Goal: Task Accomplishment & Management: Complete application form

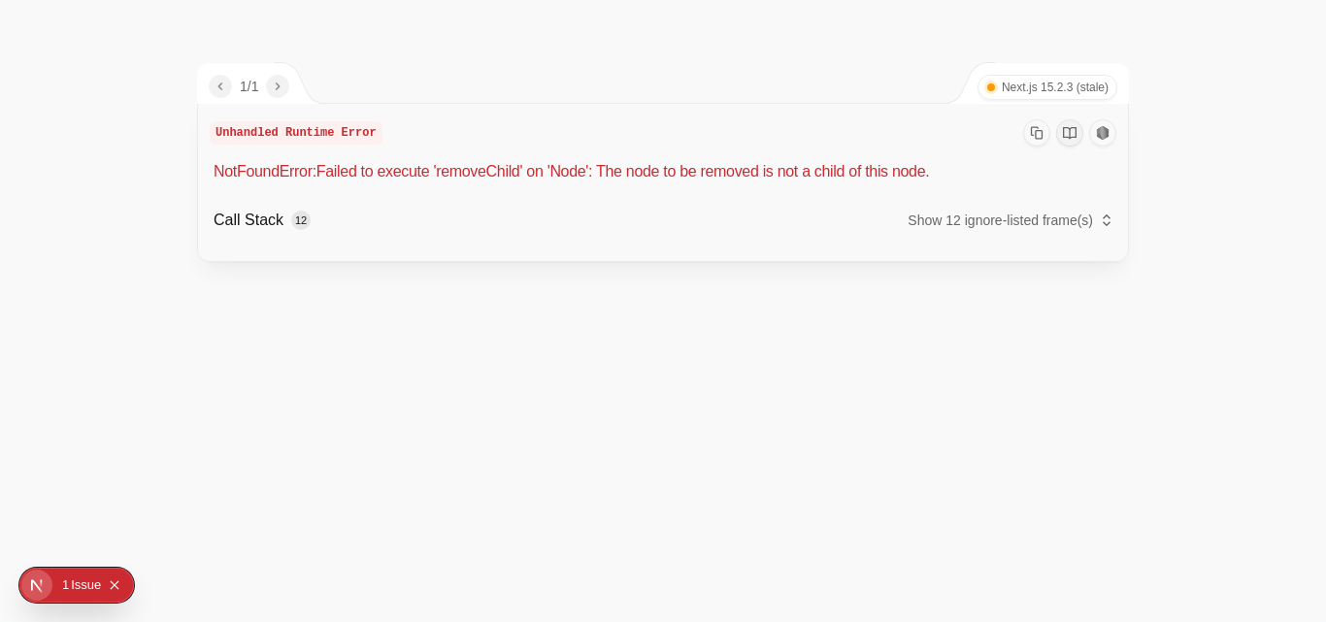
drag, startPoint x: 0, startPoint y: 0, endPoint x: 429, endPoint y: 284, distance: 514.3
click at [429, 261] on div "Unhandled Runtime Error NotFoundError: Failed to execute 'removeChild' on 'Node…" at bounding box center [663, 182] width 930 height 157
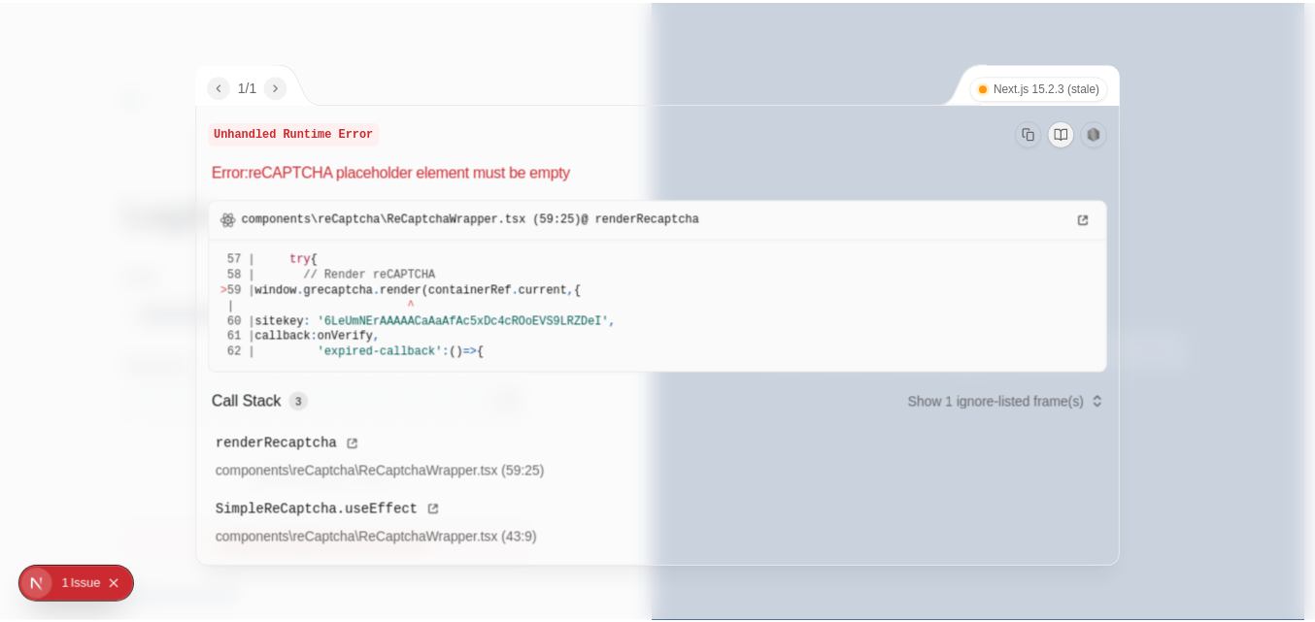
scroll to position [5, 0]
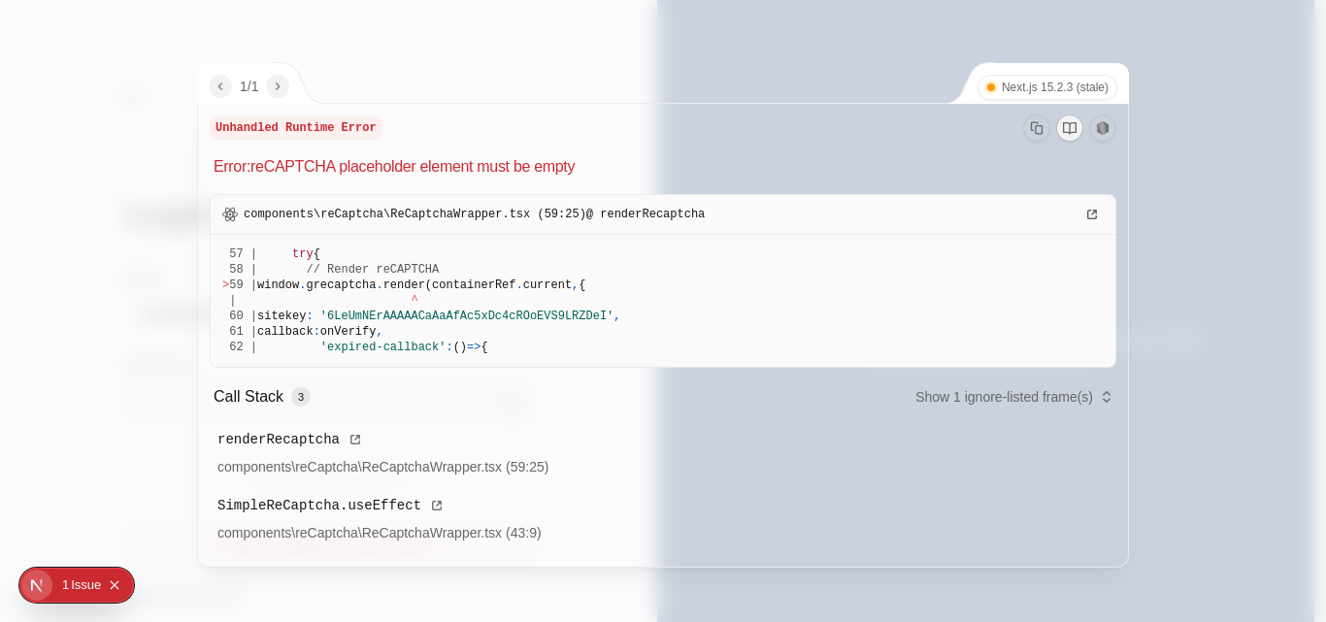
drag, startPoint x: 215, startPoint y: 169, endPoint x: 621, endPoint y: 562, distance: 565.8
click at [621, 562] on div "Unhandled Runtime Error Error: reCAPTCHA placeholder element must be empty comp…" at bounding box center [663, 332] width 930 height 467
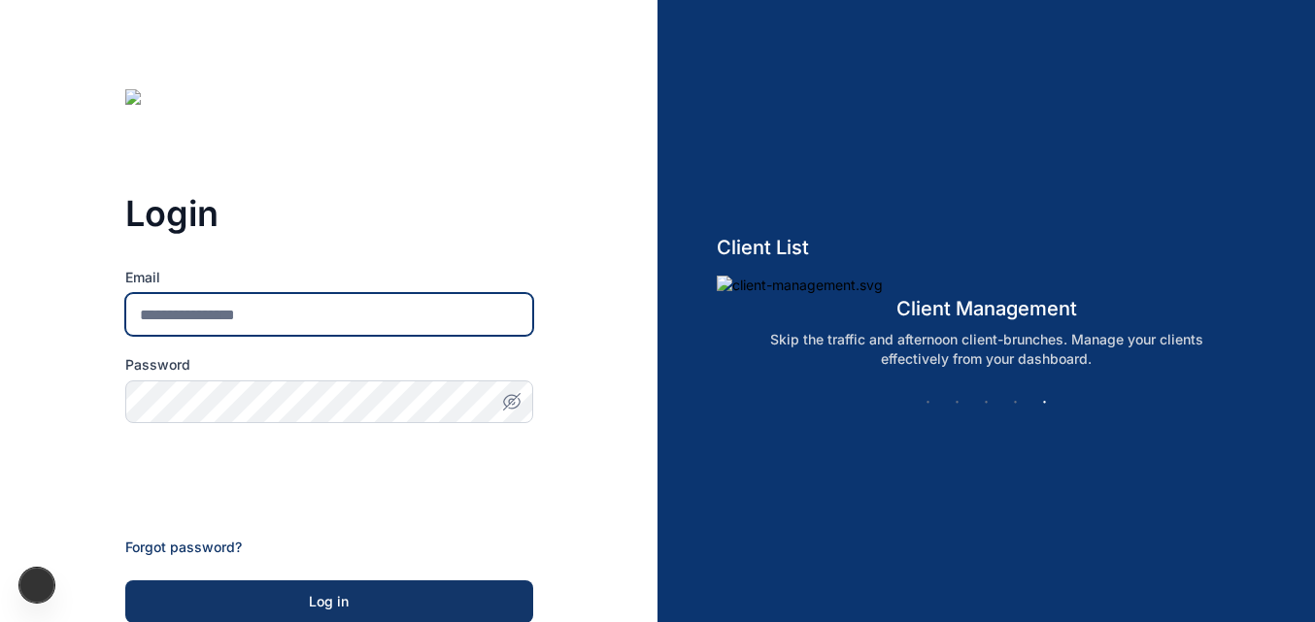
click at [231, 298] on input "Email" at bounding box center [329, 314] width 408 height 43
click at [504, 307] on input "Email" at bounding box center [329, 314] width 408 height 43
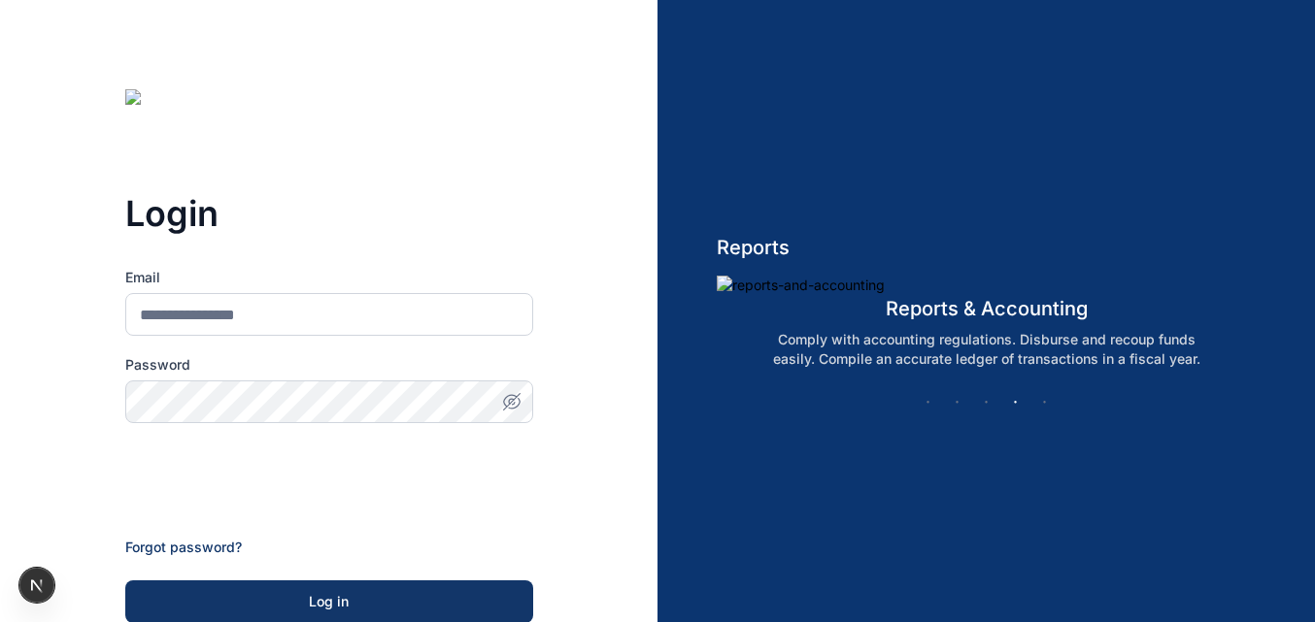
click at [490, 199] on h3 "Login" at bounding box center [329, 213] width 408 height 39
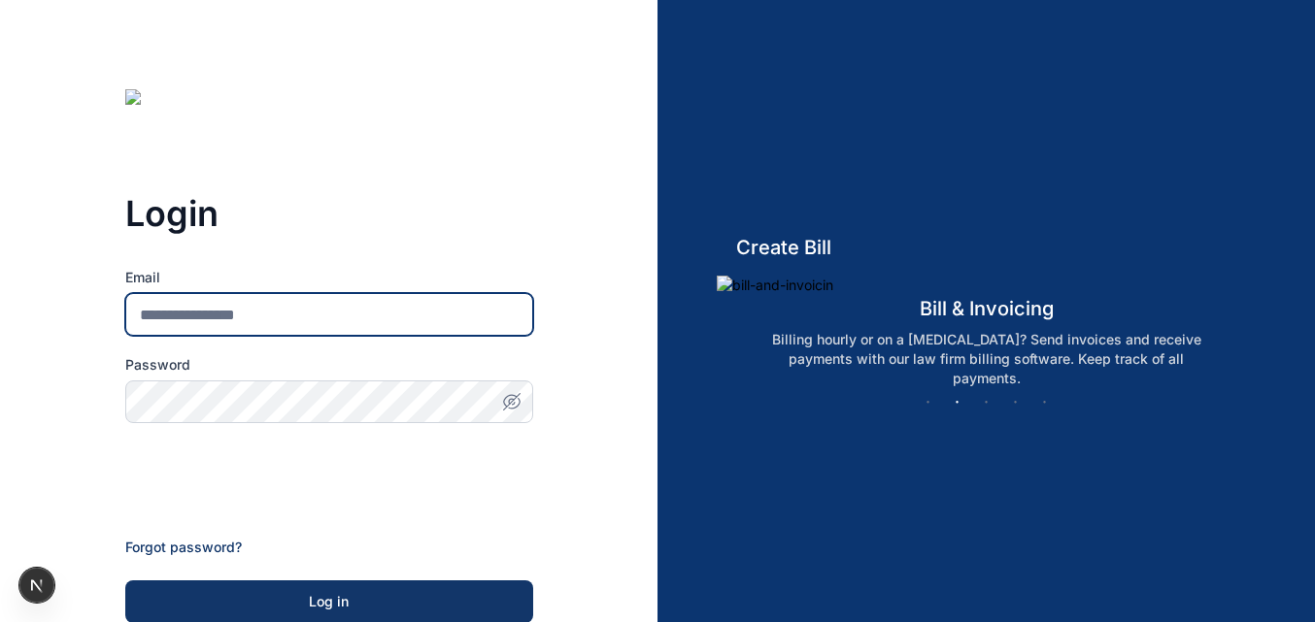
click at [372, 310] on input "Email" at bounding box center [329, 314] width 408 height 43
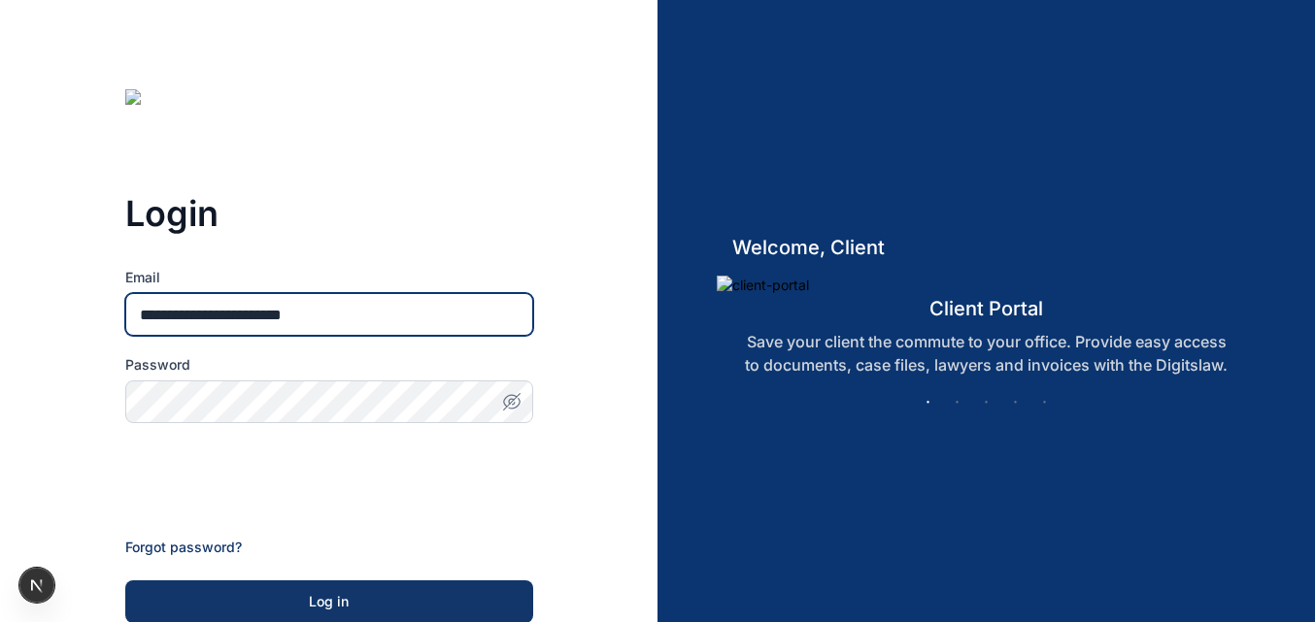
type input "**********"
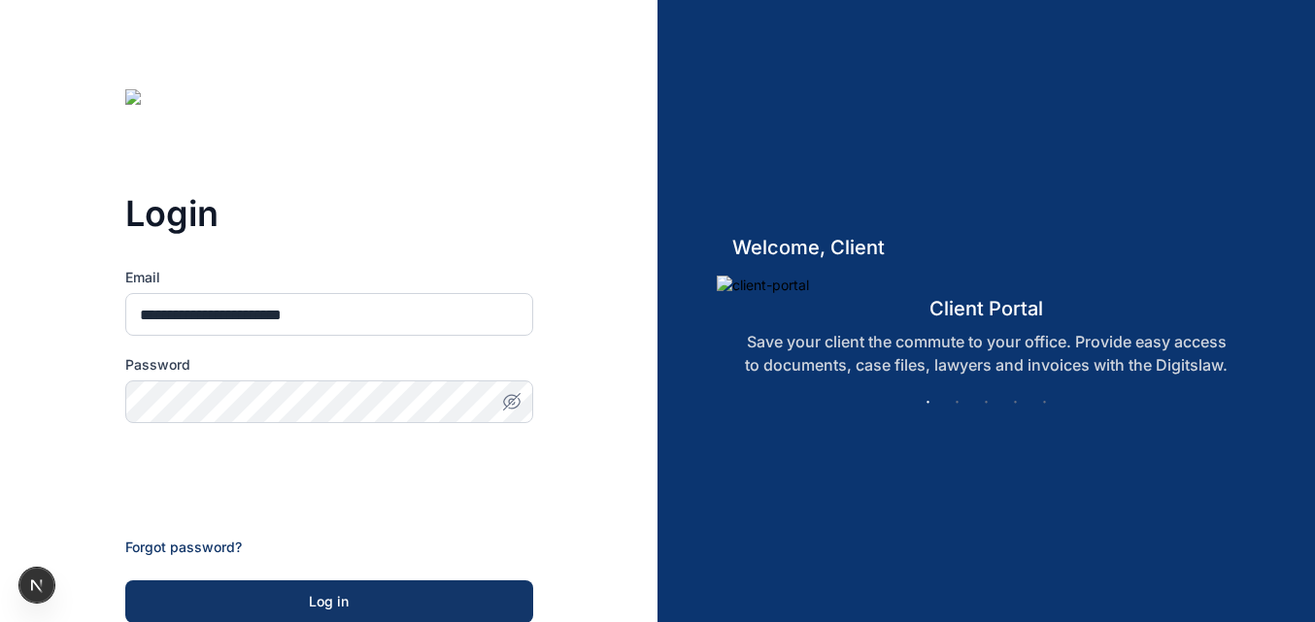
click at [502, 399] on icon "button" at bounding box center [511, 401] width 19 height 19
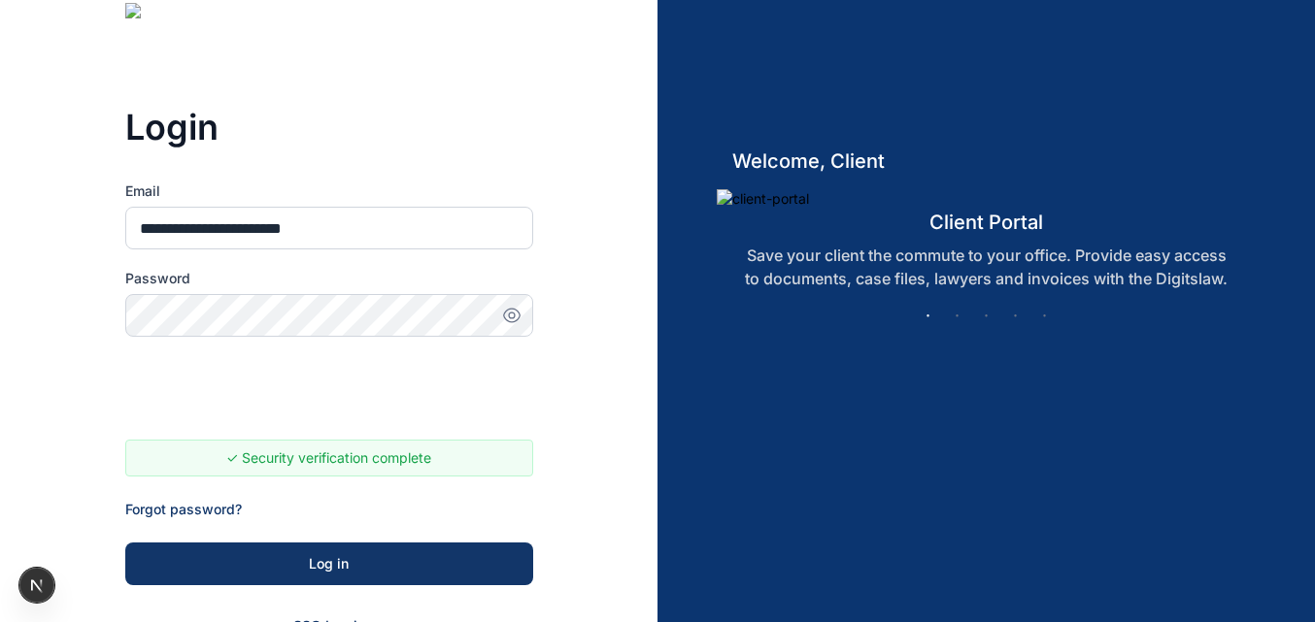
scroll to position [155, 0]
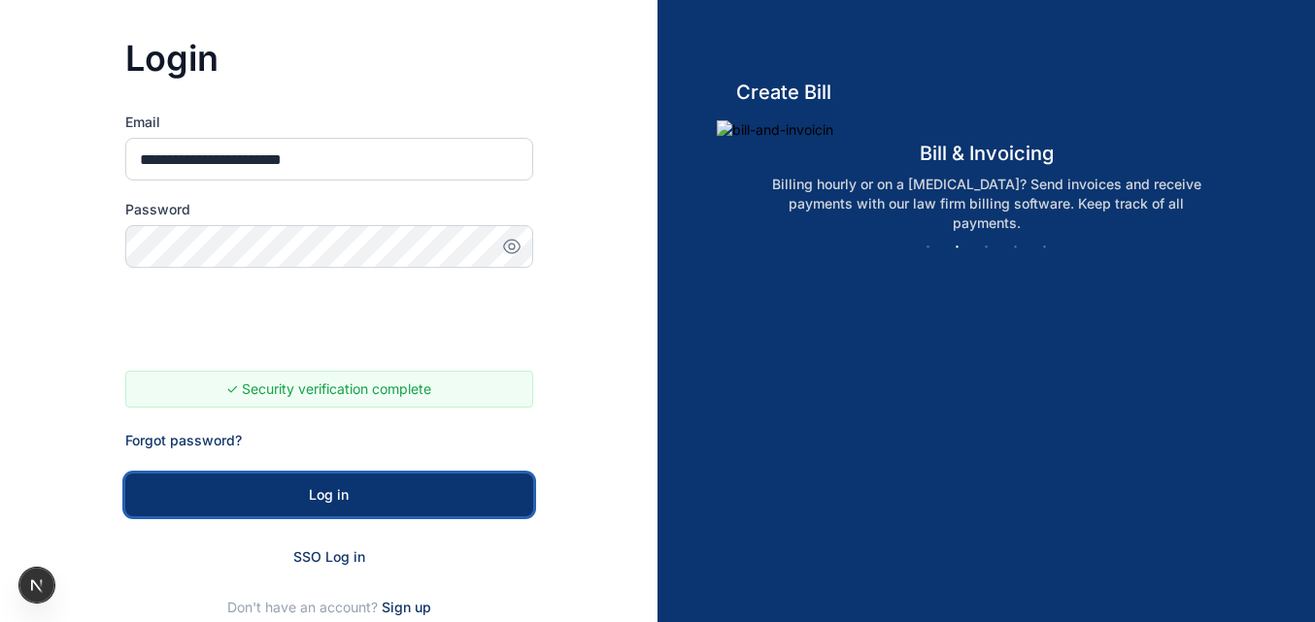
click at [220, 492] on div "Log in" at bounding box center [329, 494] width 346 height 19
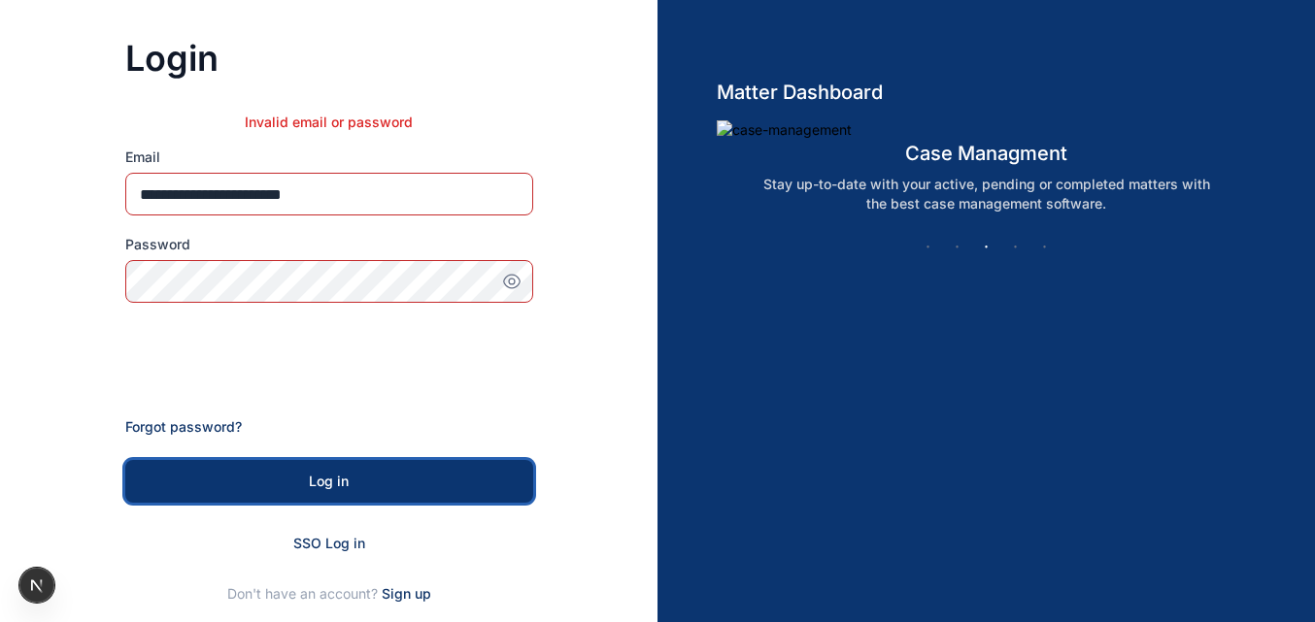
click at [220, 492] on button "Log in" at bounding box center [329, 481] width 408 height 43
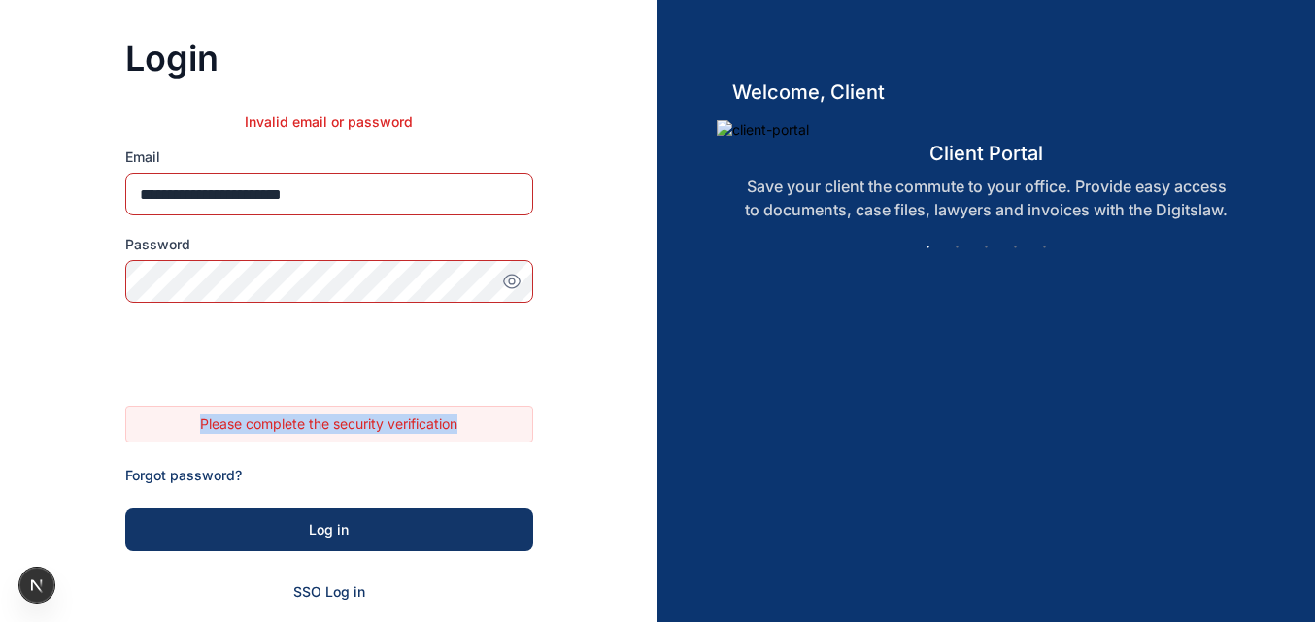
drag, startPoint x: 200, startPoint y: 428, endPoint x: 479, endPoint y: 418, distance: 278.8
click at [479, 418] on p "Please complete the security verification" at bounding box center [329, 424] width 390 height 19
copy p "Please complete the security verification"
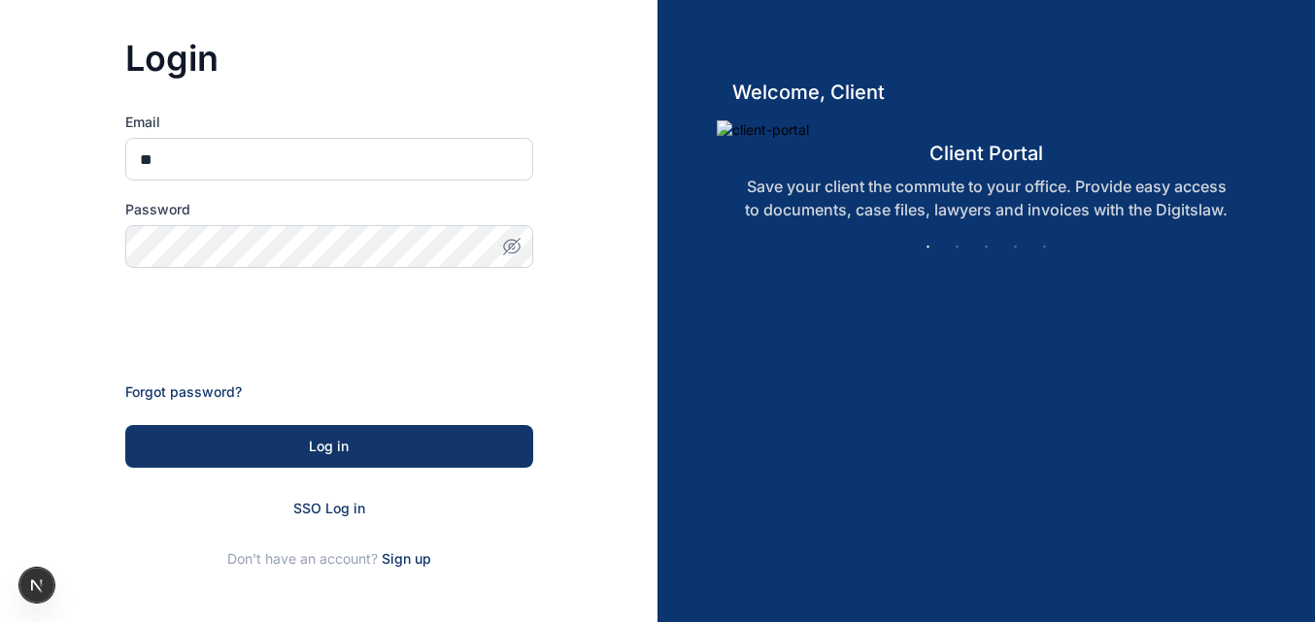
type input "**********"
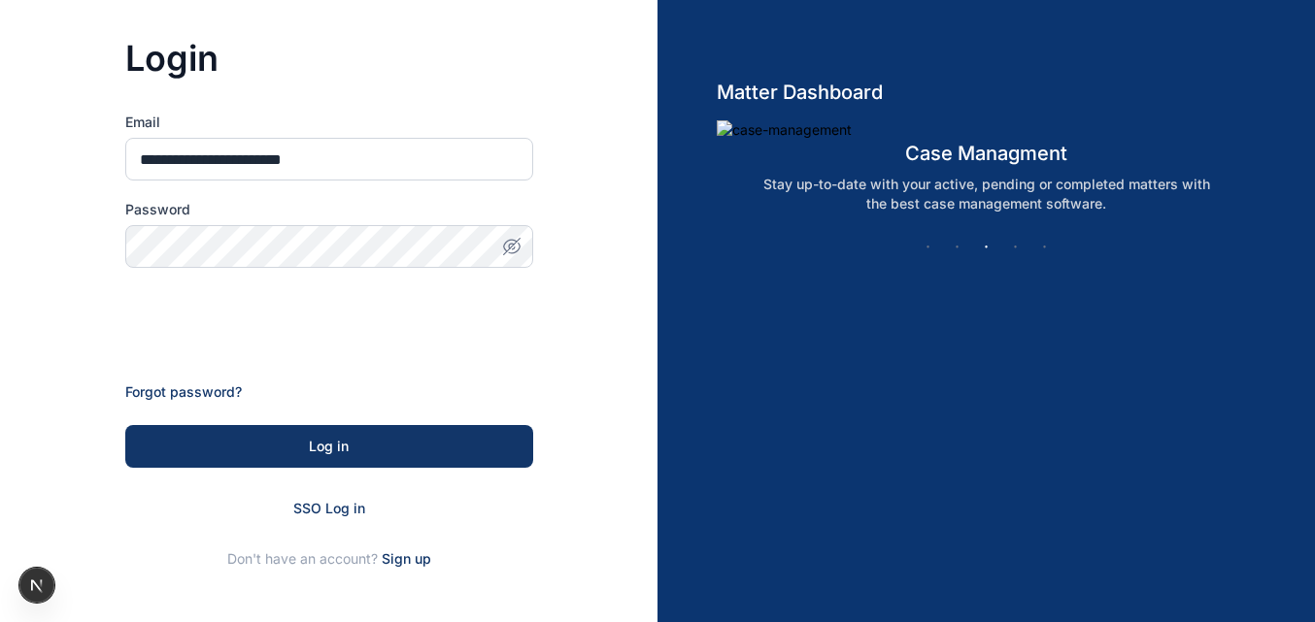
click at [507, 240] on icon "button" at bounding box center [511, 246] width 19 height 19
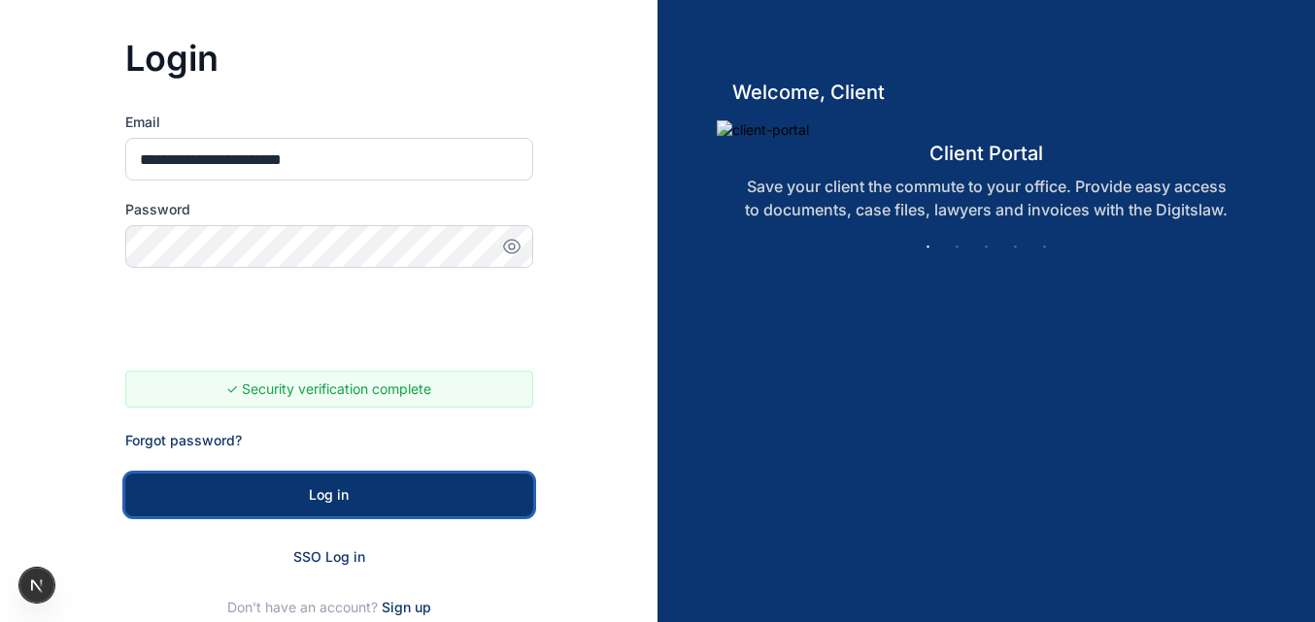
click at [244, 504] on div "Log in" at bounding box center [329, 494] width 346 height 19
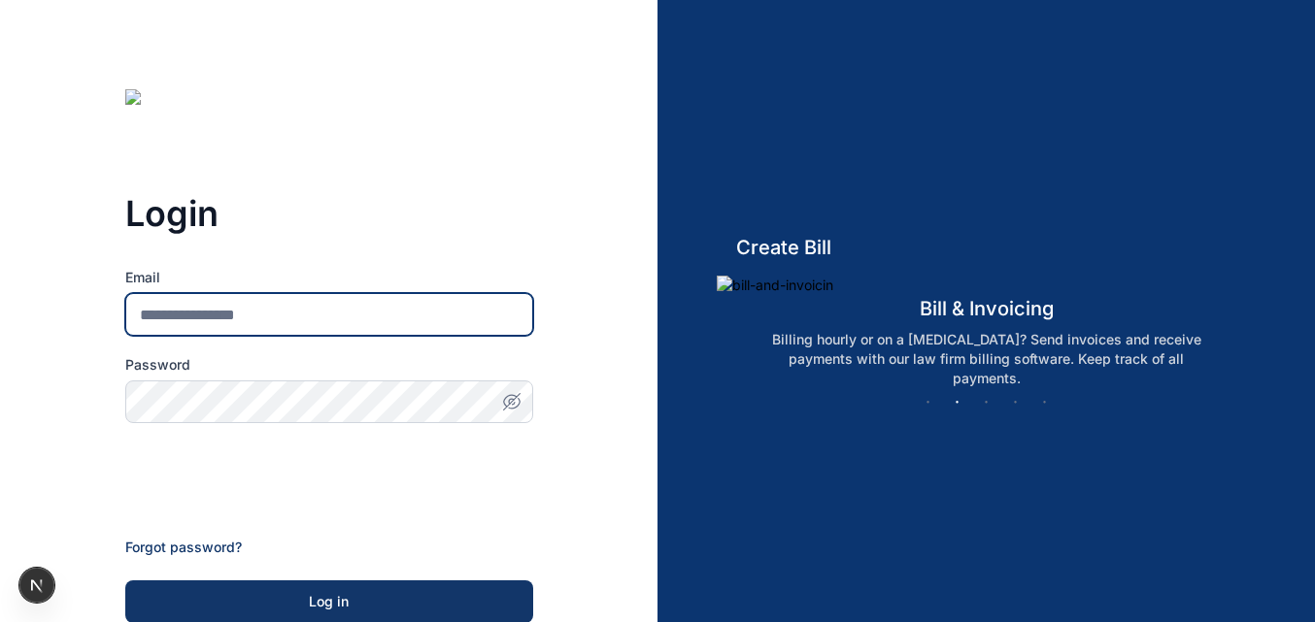
click at [265, 298] on input "Email" at bounding box center [329, 314] width 408 height 43
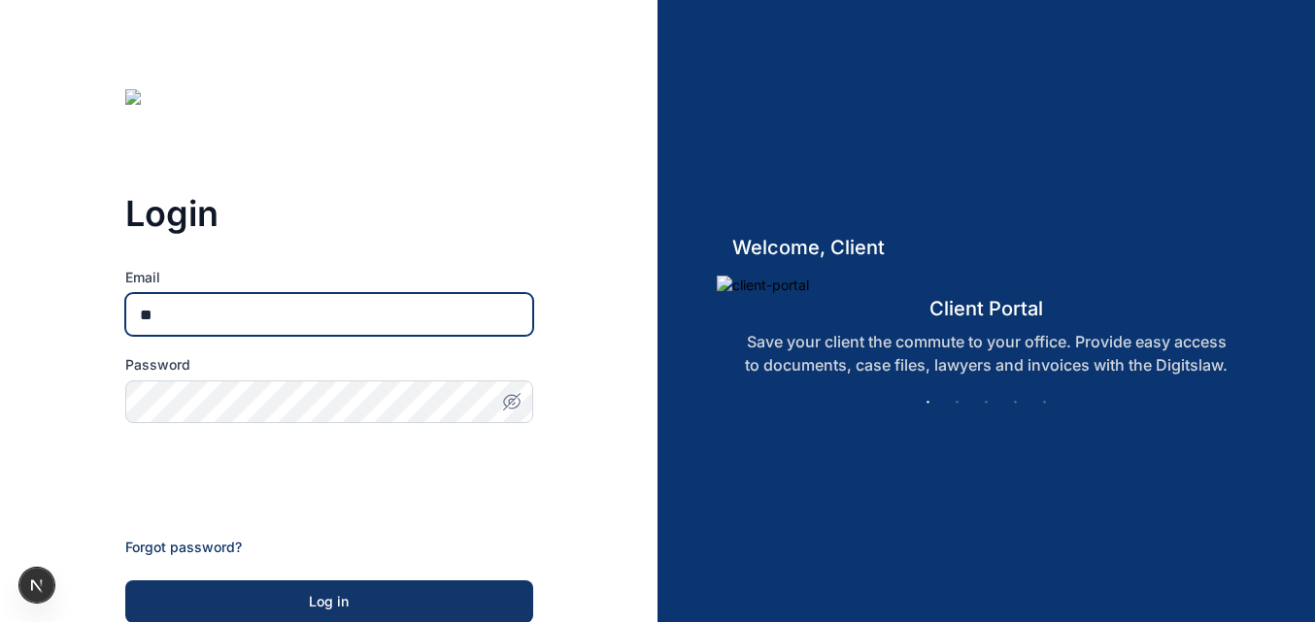
type input "**********"
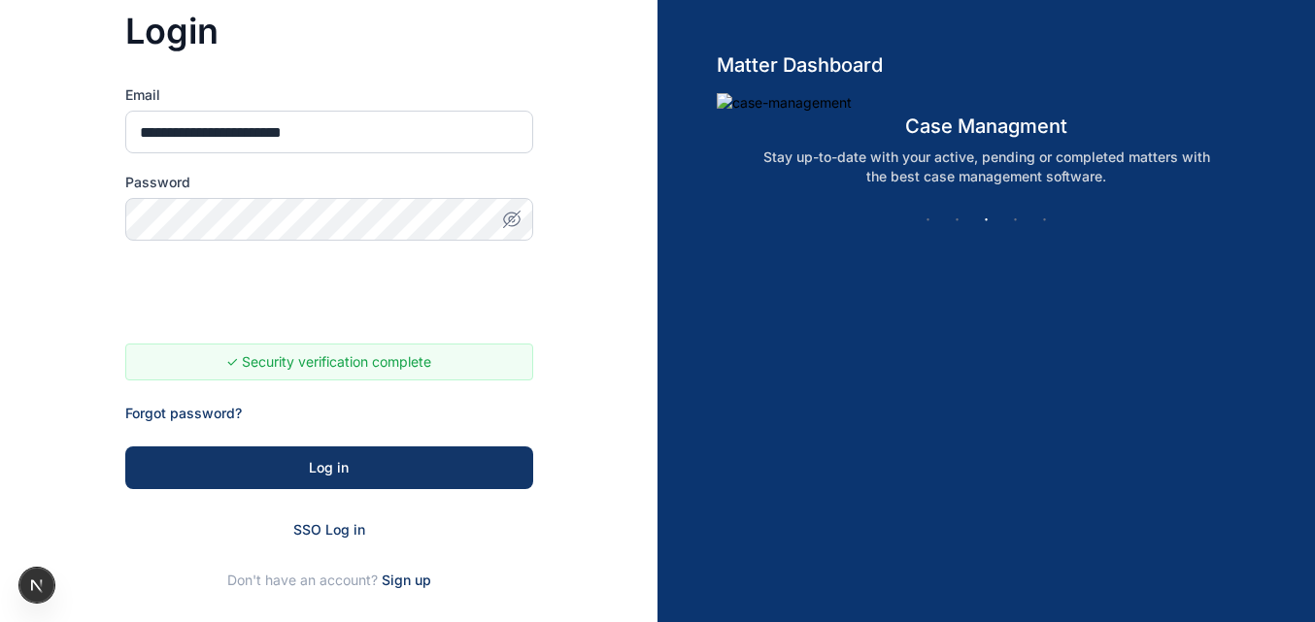
scroll to position [194, 0]
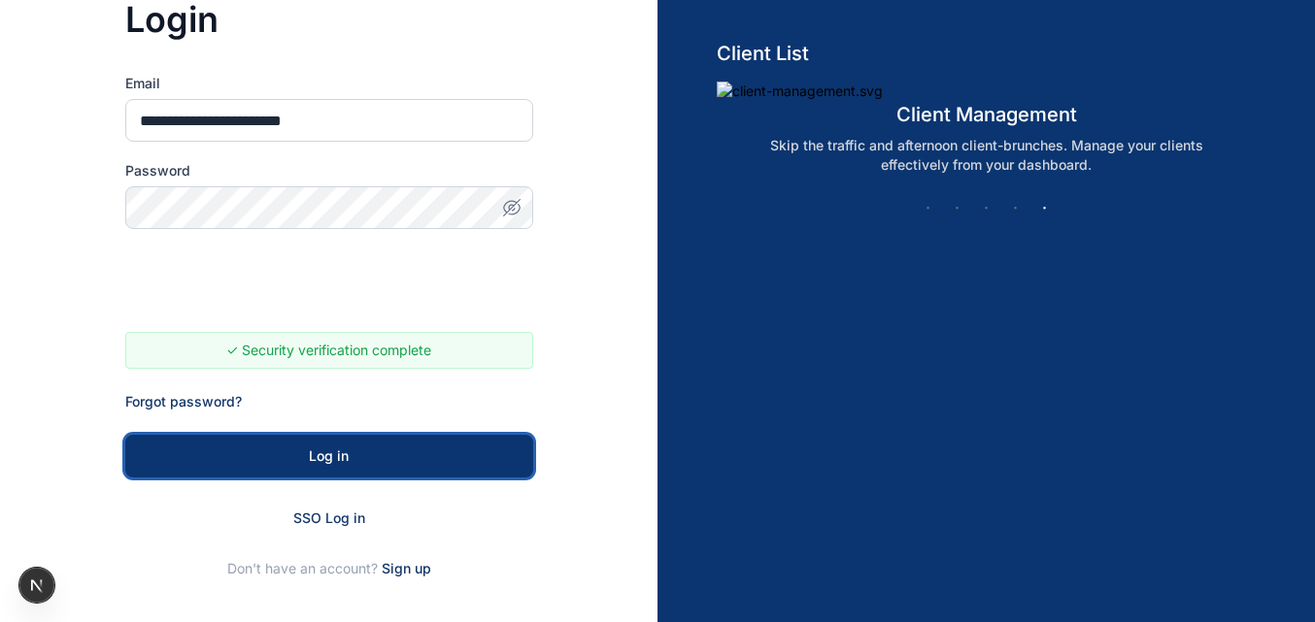
click at [393, 445] on button "Log in" at bounding box center [329, 456] width 408 height 43
